Goal: Navigation & Orientation: Find specific page/section

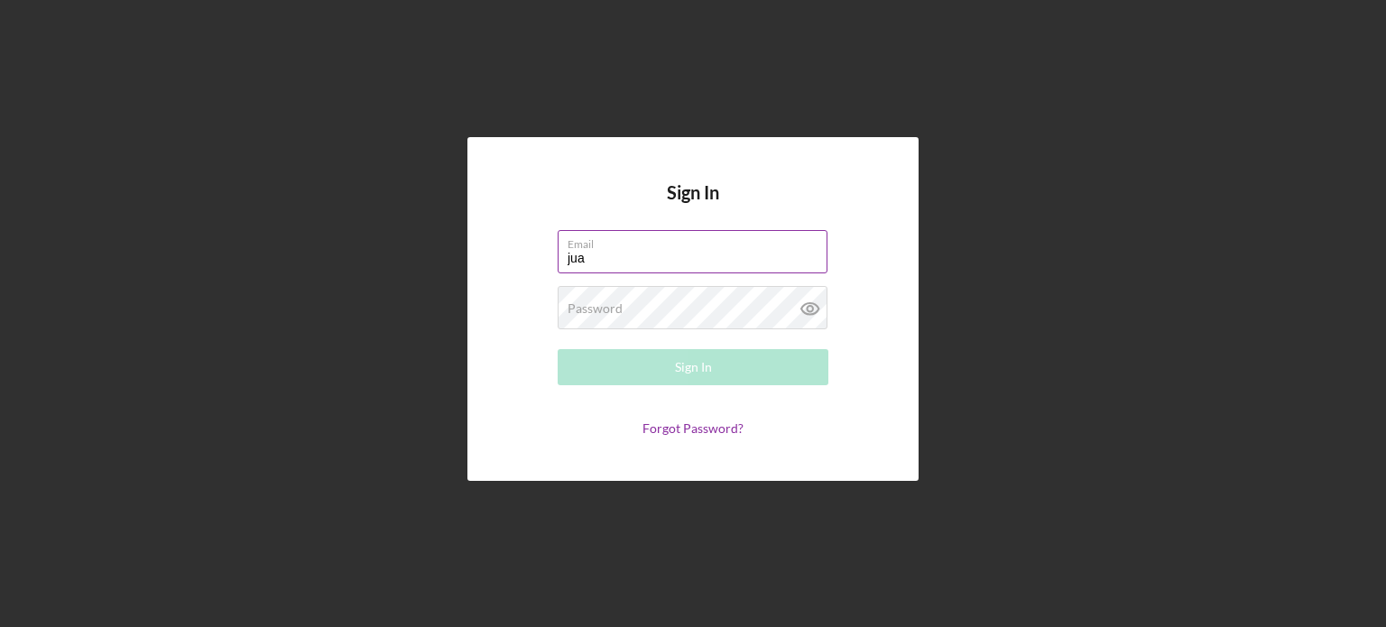
type input "[PERSON_NAME][EMAIL_ADDRESS][DOMAIN_NAME]"
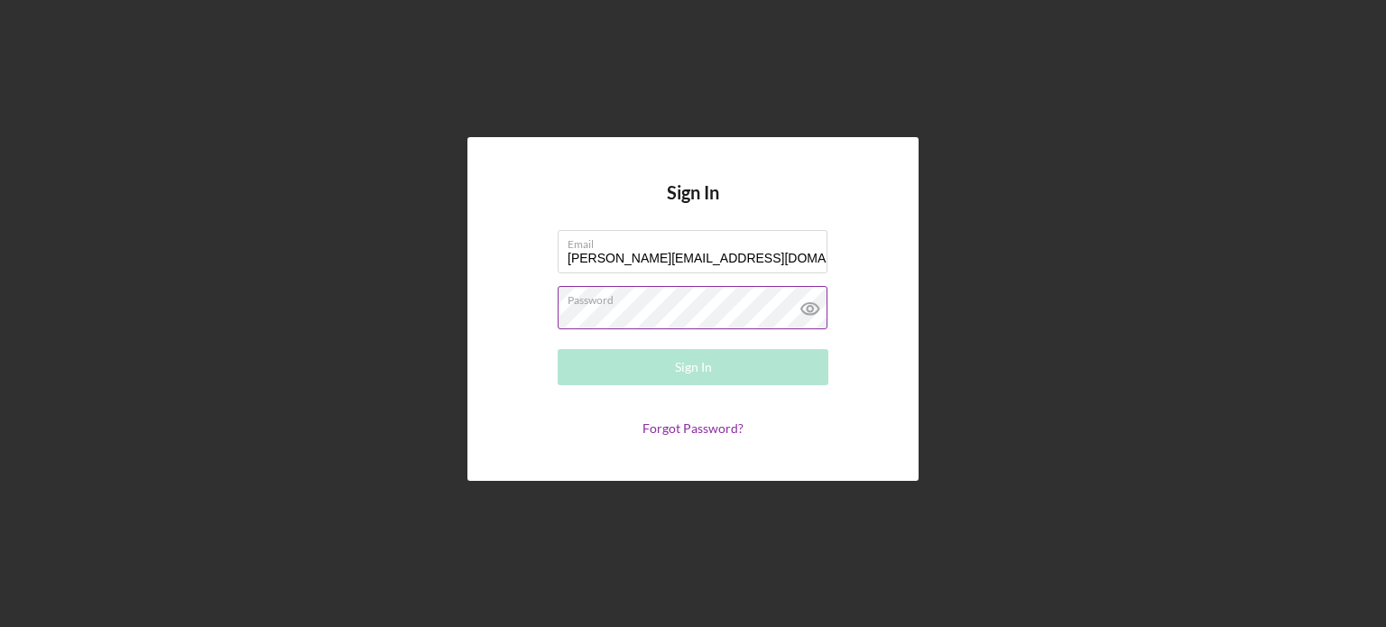
click at [693, 301] on div "Password Required" at bounding box center [693, 308] width 271 height 45
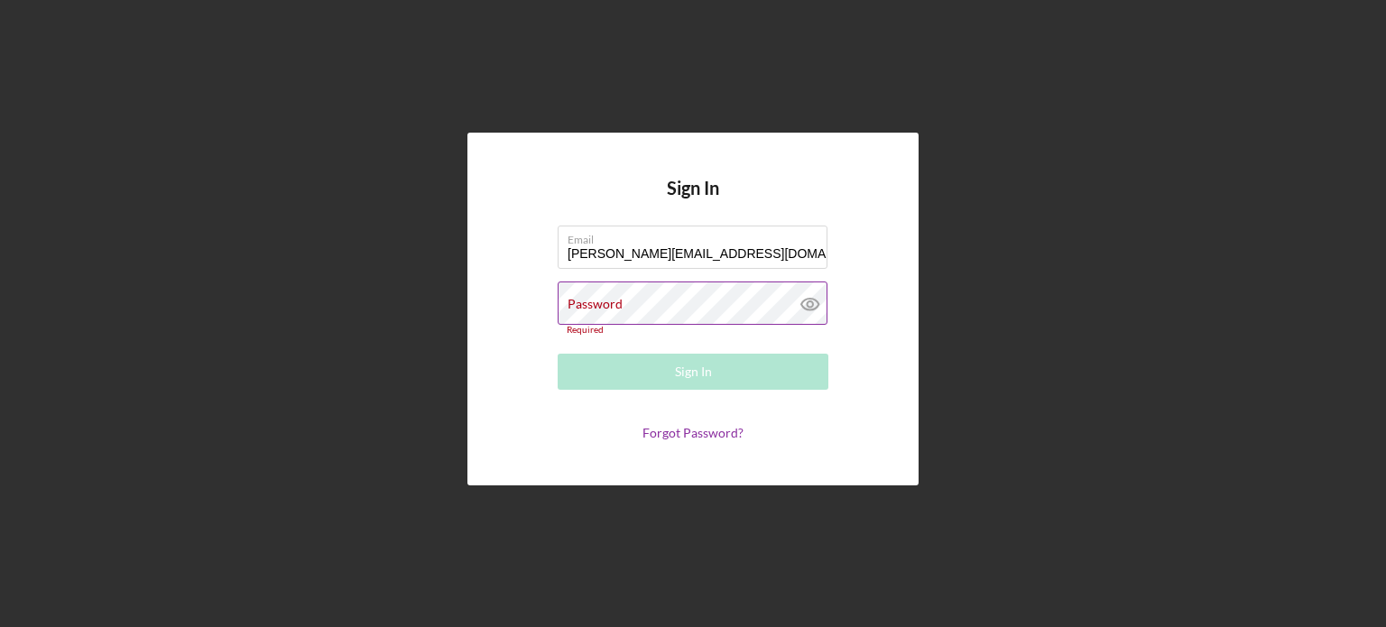
drag, startPoint x: 741, startPoint y: 326, endPoint x: 737, endPoint y: 302, distance: 23.7
click at [623, 302] on label "Password" at bounding box center [594, 304] width 55 height 14
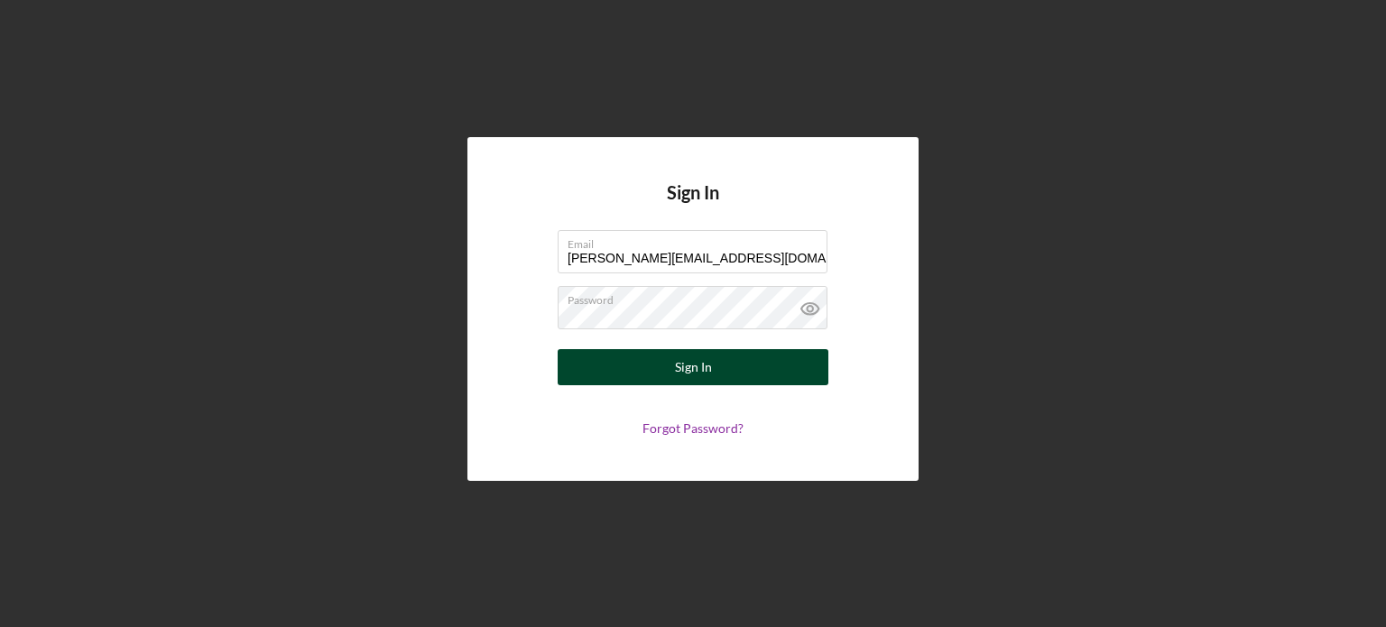
click at [752, 369] on button "Sign In" at bounding box center [693, 367] width 271 height 36
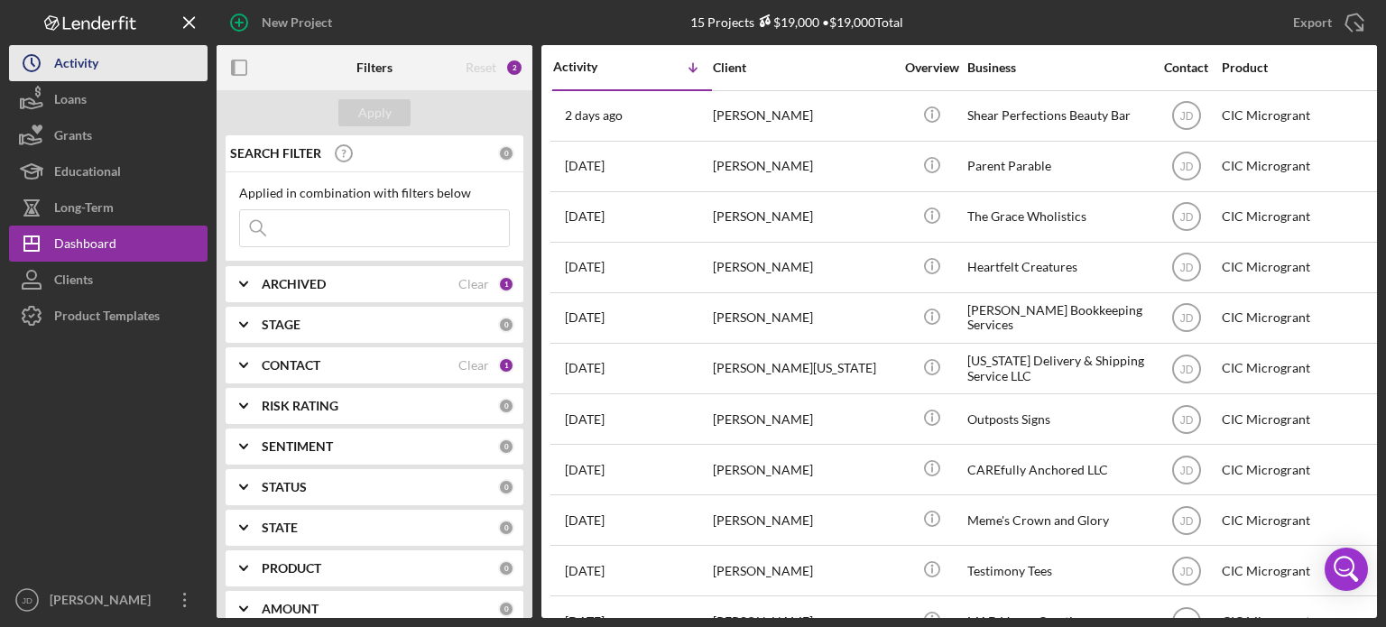
click at [75, 55] on div "Activity" at bounding box center [76, 65] width 44 height 41
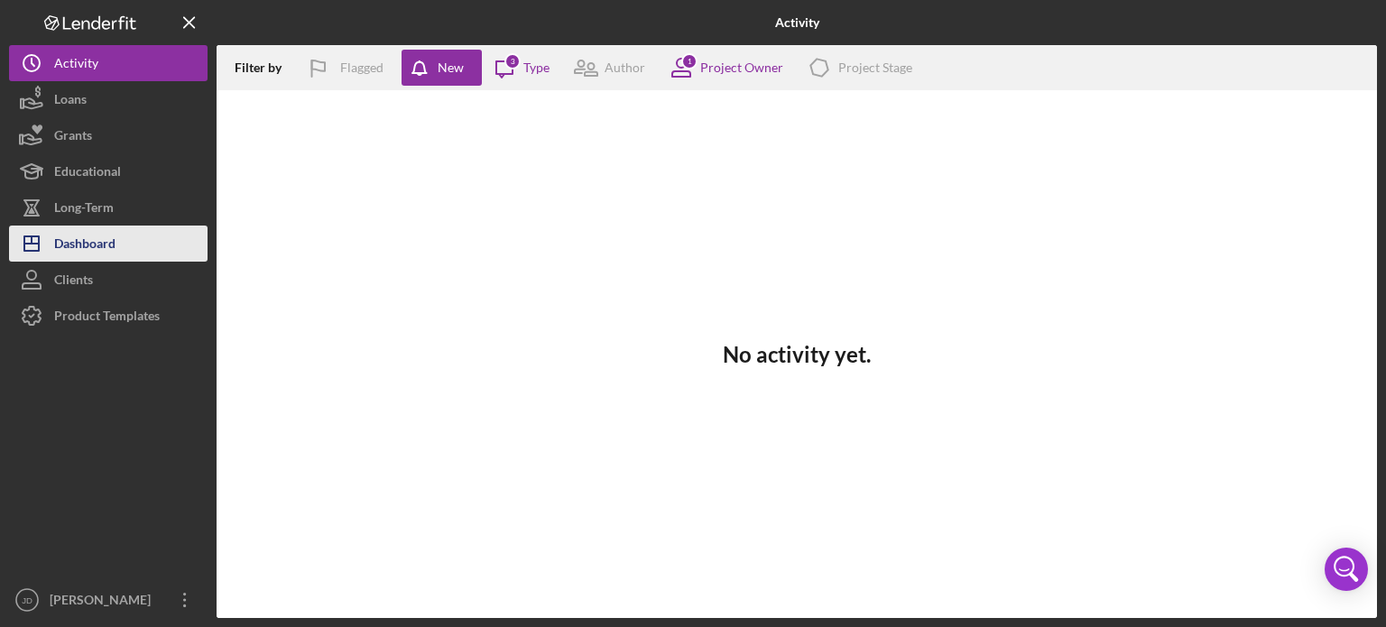
click at [75, 236] on div "Dashboard" at bounding box center [84, 246] width 61 height 41
